Goal: Task Accomplishment & Management: Use online tool/utility

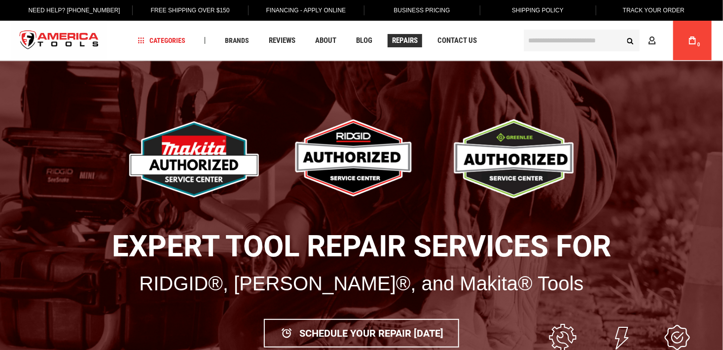
click at [406, 37] on span "Repairs" at bounding box center [405, 40] width 26 height 7
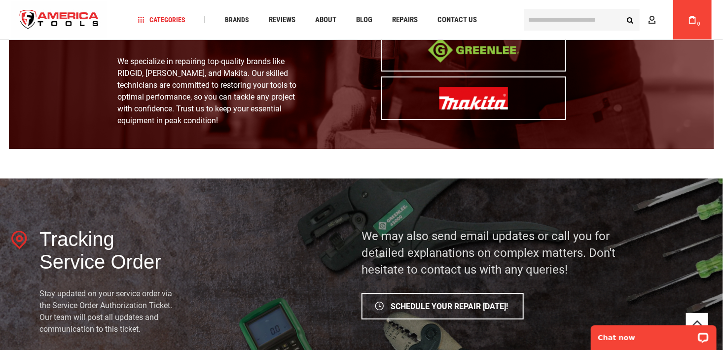
scroll to position [1234, 0]
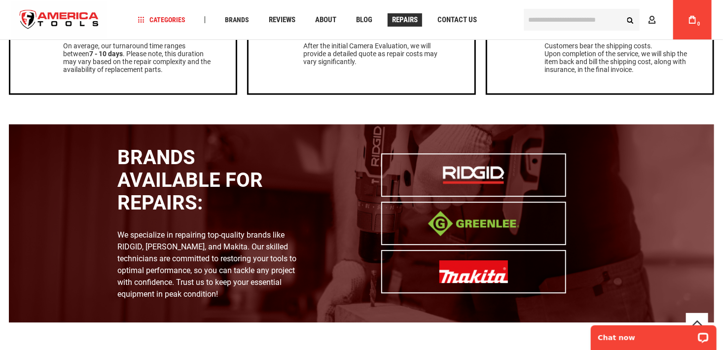
click at [405, 21] on span "Repairs" at bounding box center [405, 19] width 26 height 7
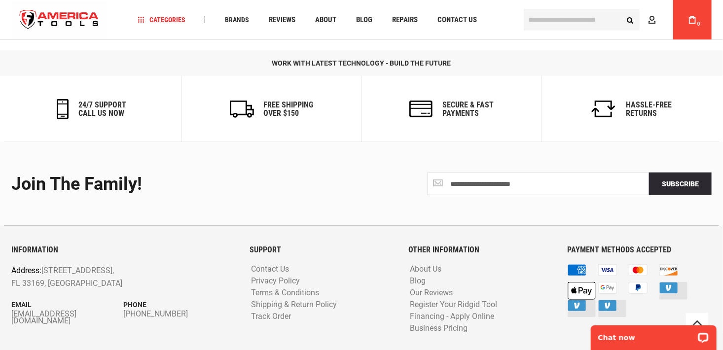
scroll to position [2180, 0]
